Goal: Ask a question

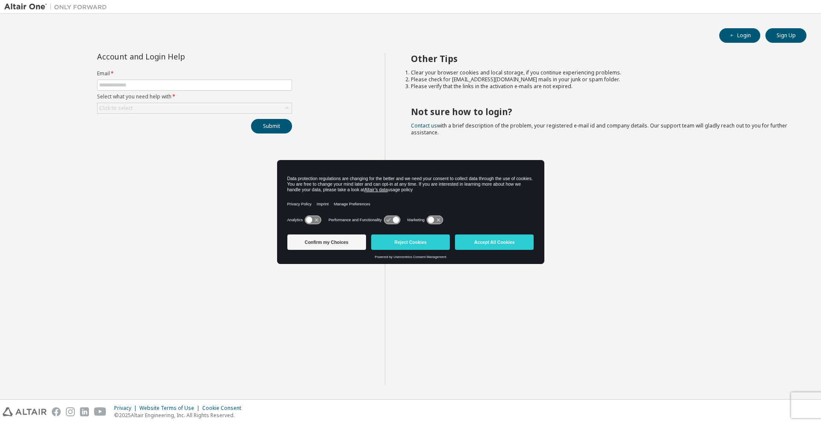
click at [192, 93] on form "Email * Select what you need help with * Click to select" at bounding box center [194, 92] width 195 height 44
click at [195, 91] on form "Email * Select what you need help with * Click to select" at bounding box center [194, 92] width 195 height 44
click at [196, 105] on div "Click to select" at bounding box center [194, 108] width 194 height 10
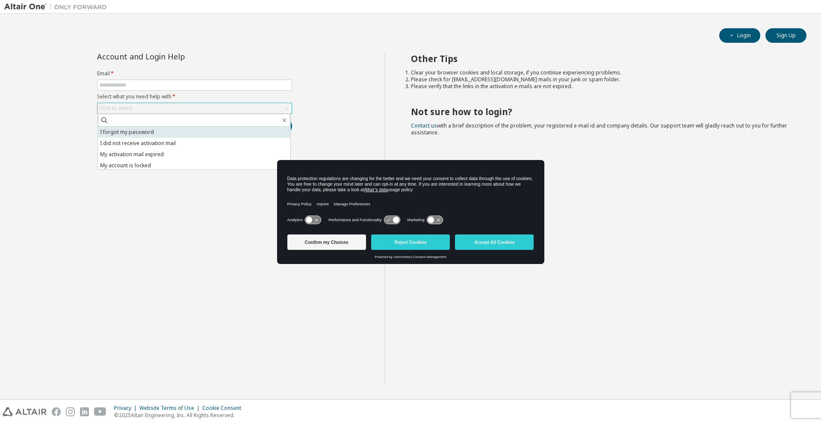
click at [176, 130] on li "I forgot my password" at bounding box center [194, 132] width 192 height 11
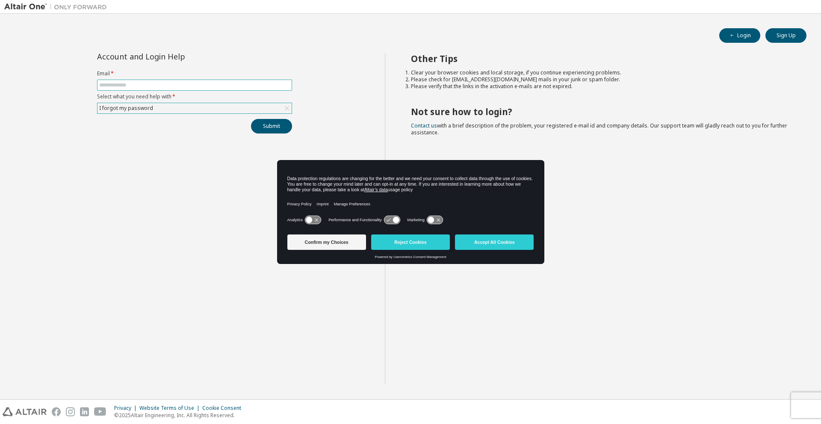
click at [177, 88] on input "text" at bounding box center [194, 85] width 191 height 7
type input "**********"
click at [266, 123] on button "Submit" at bounding box center [271, 126] width 41 height 15
click at [437, 247] on button "Reject Cookies" at bounding box center [410, 241] width 79 height 15
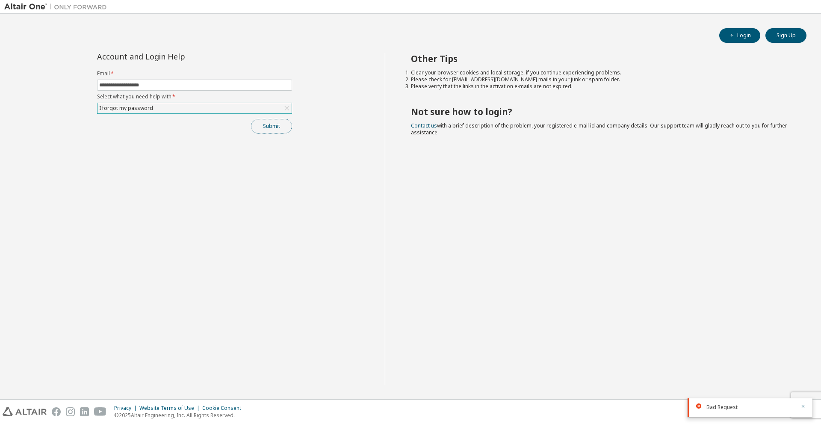
click at [270, 127] on button "Submit" at bounding box center [271, 126] width 41 height 15
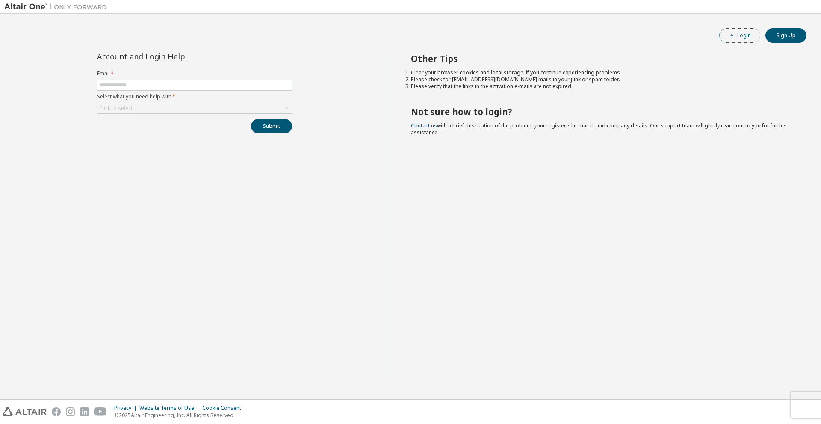
click at [741, 32] on button "Login" at bounding box center [739, 35] width 41 height 15
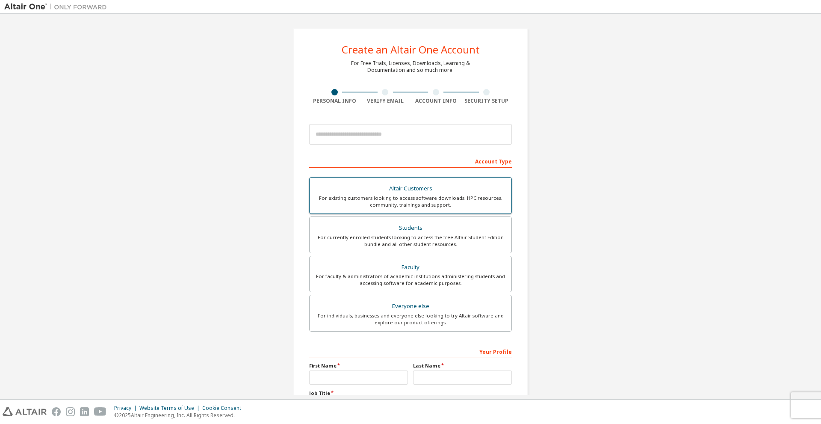
scroll to position [76, 0]
